Goal: Information Seeking & Learning: Learn about a topic

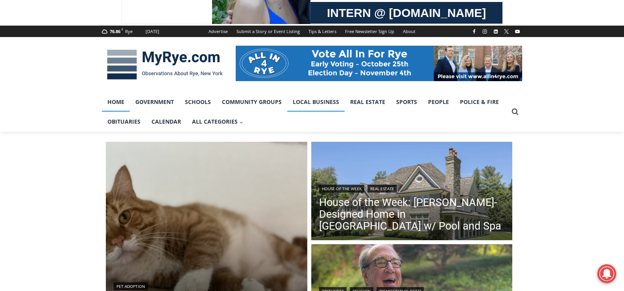
scroll to position [118, 0]
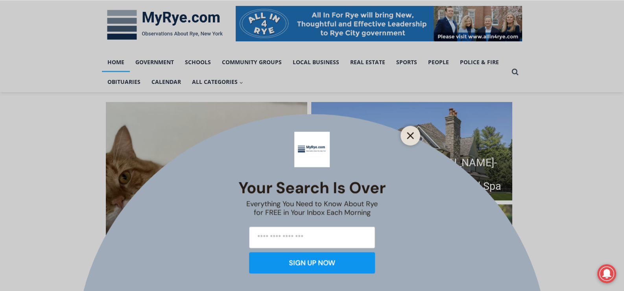
click at [415, 134] on button "Close" at bounding box center [410, 135] width 11 height 11
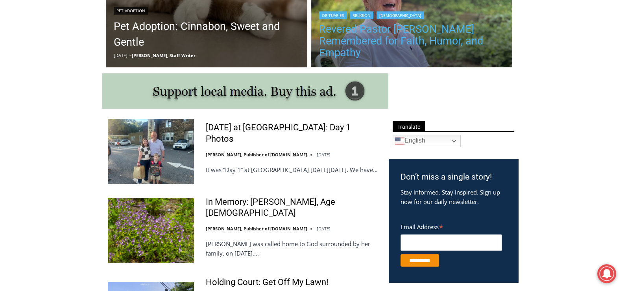
scroll to position [353, 0]
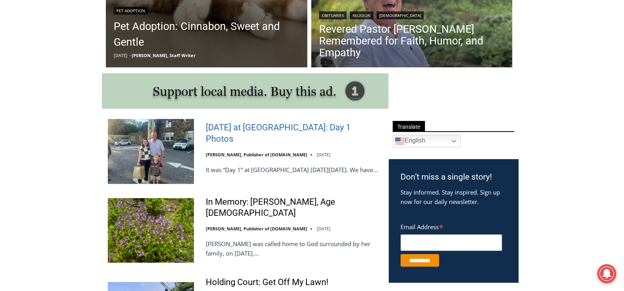
click at [269, 123] on link "First Day of School at Rye City Schools: Day 1 Photos" at bounding box center [292, 133] width 173 height 22
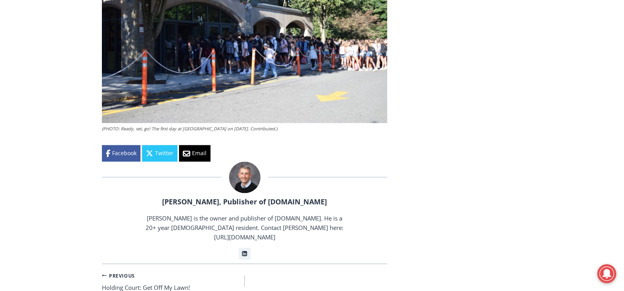
scroll to position [1596, 0]
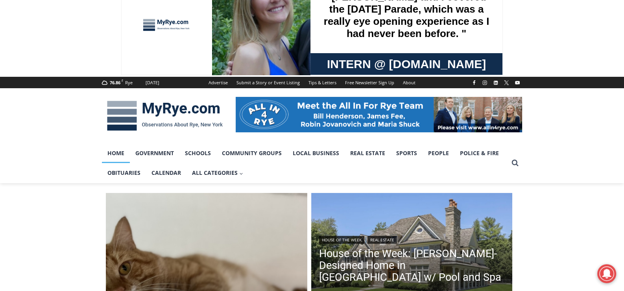
scroll to position [78, 0]
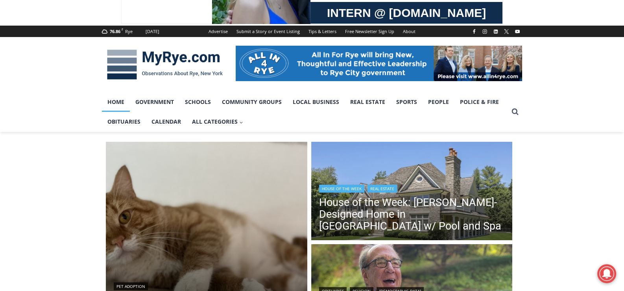
click at [448, 177] on header "House of the Week | Real Estate House of the Week: Rich Granoff-Designed Home i…" at bounding box center [411, 208] width 201 height 68
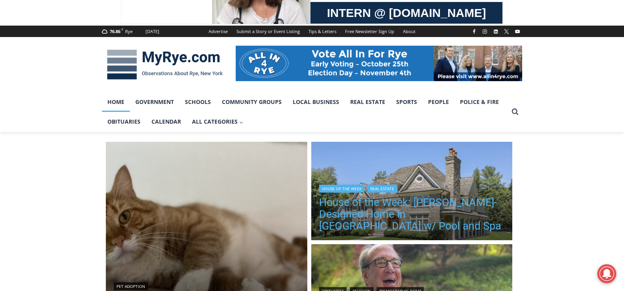
click at [415, 204] on link "House of the Week: Rich Granoff-Designed Home in Greenwich w/ Pool and Spa" at bounding box center [412, 213] width 186 height 35
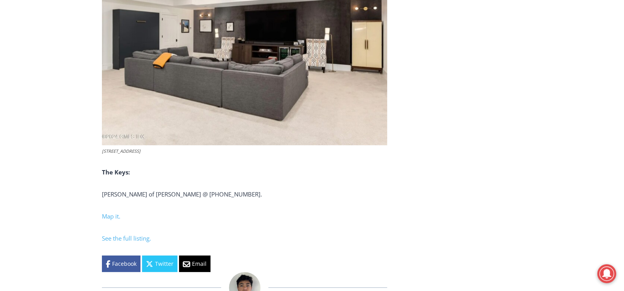
scroll to position [3090, 0]
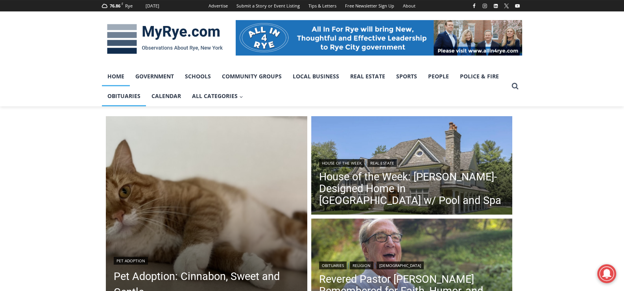
click at [119, 99] on link "Obituaries" at bounding box center [124, 96] width 44 height 20
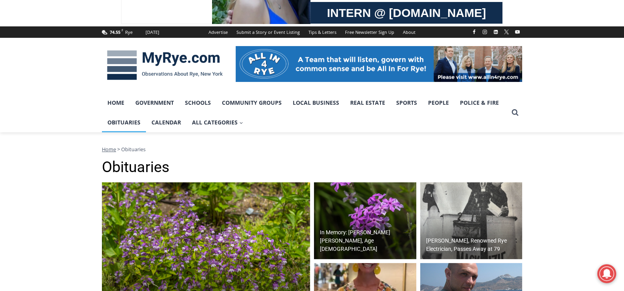
scroll to position [157, 0]
